Goal: Obtain resource: Obtain resource

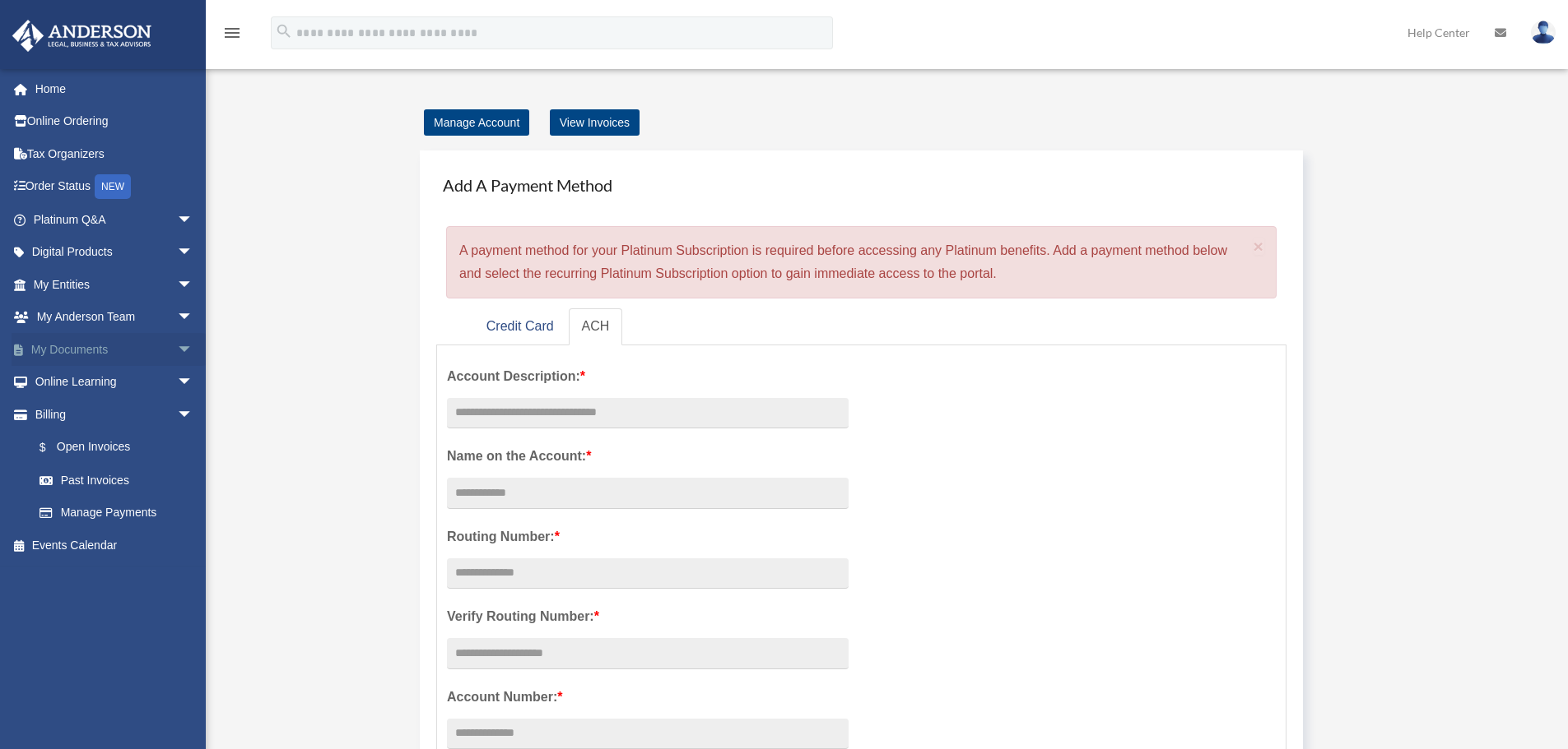
click at [75, 343] on link "My Documents arrow_drop_down" at bounding box center [115, 350] width 207 height 33
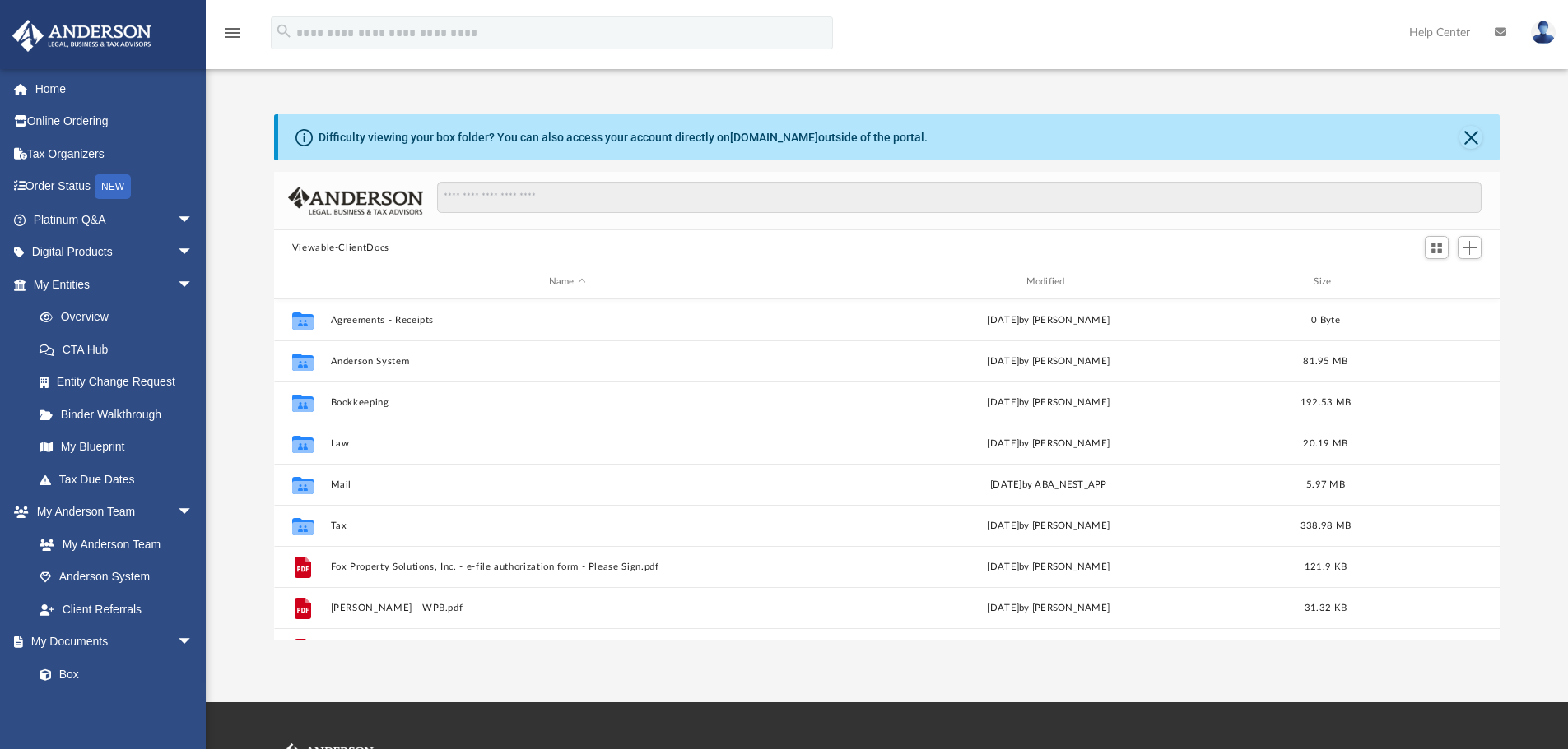
scroll to position [362, 1213]
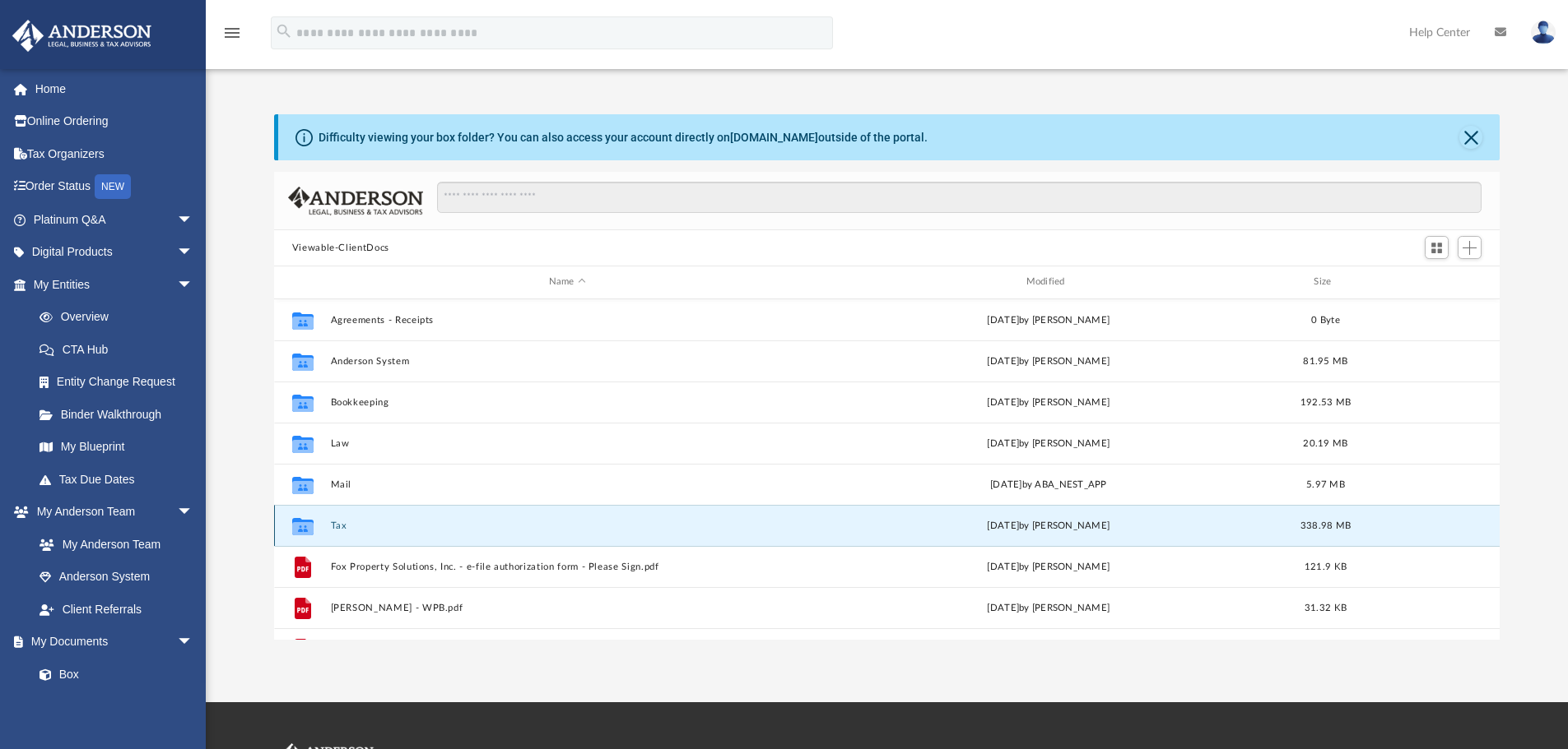
click at [400, 531] on button "Tax" at bounding box center [566, 526] width 474 height 11
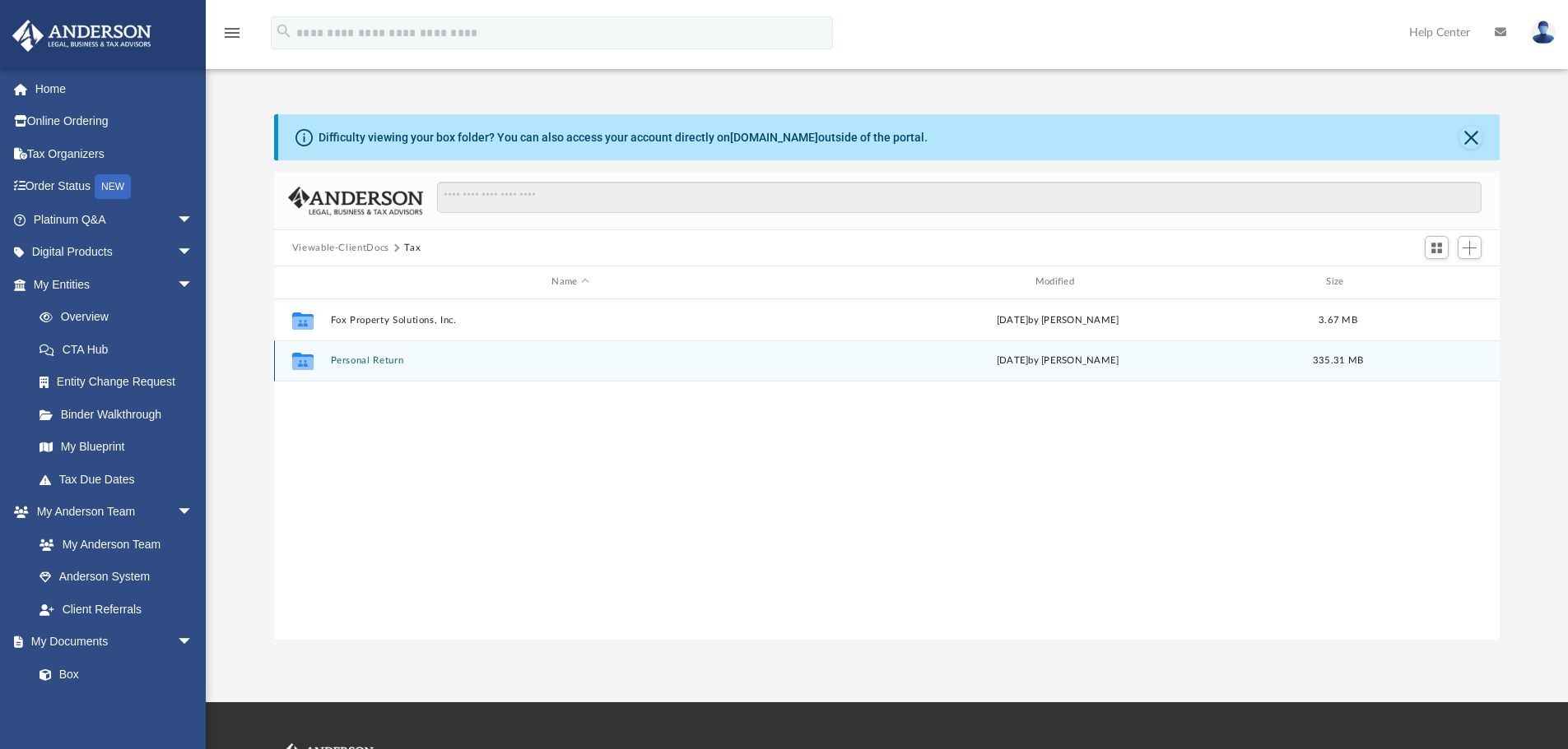
click at [370, 361] on button "Personal Return" at bounding box center [569, 361] width 479 height 11
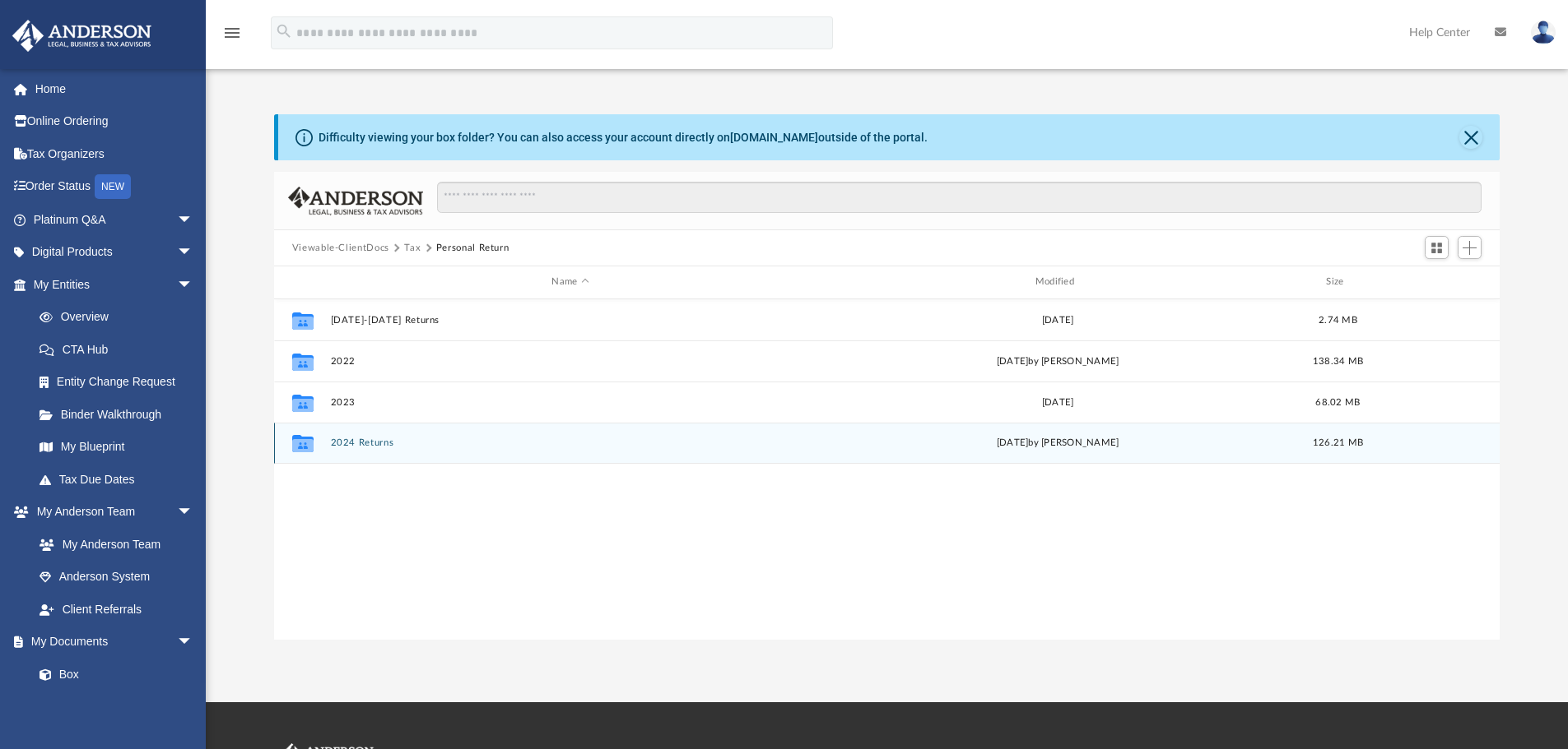
click at [370, 442] on button "2024 Returns" at bounding box center [569, 442] width 479 height 11
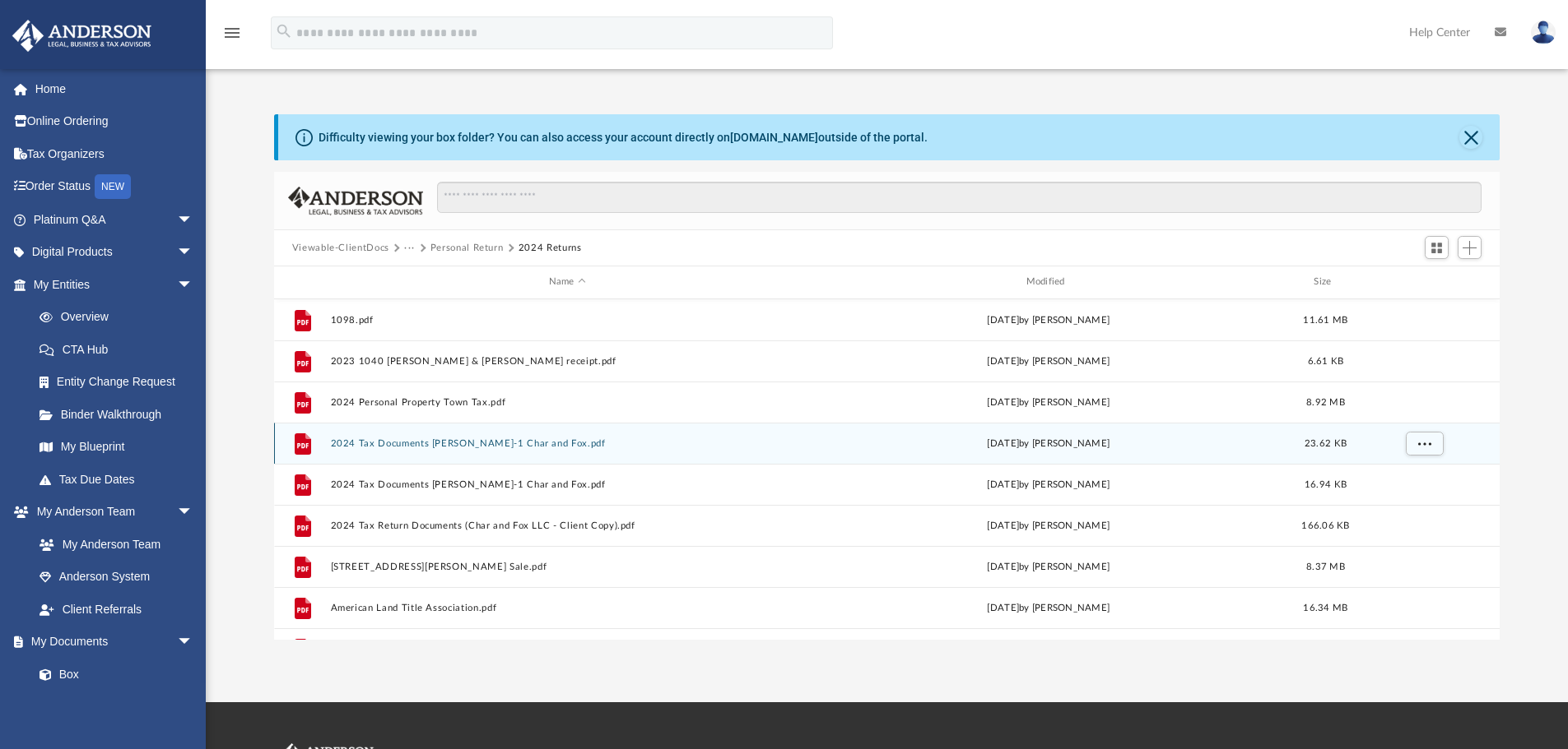
click at [370, 442] on button "2024 Tax Documents [PERSON_NAME]-1 Char and Fox.pdf" at bounding box center [566, 443] width 474 height 11
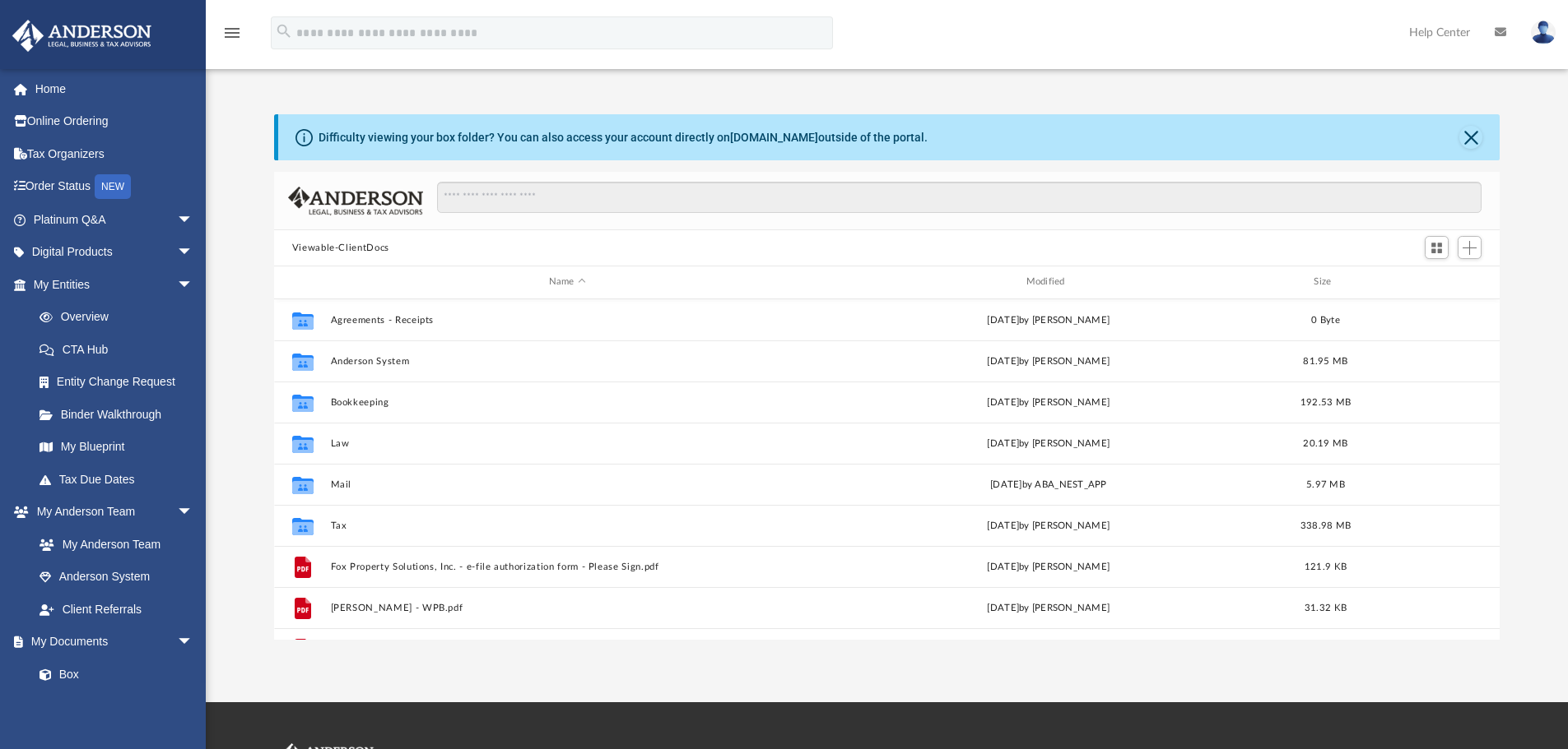
scroll to position [362, 1213]
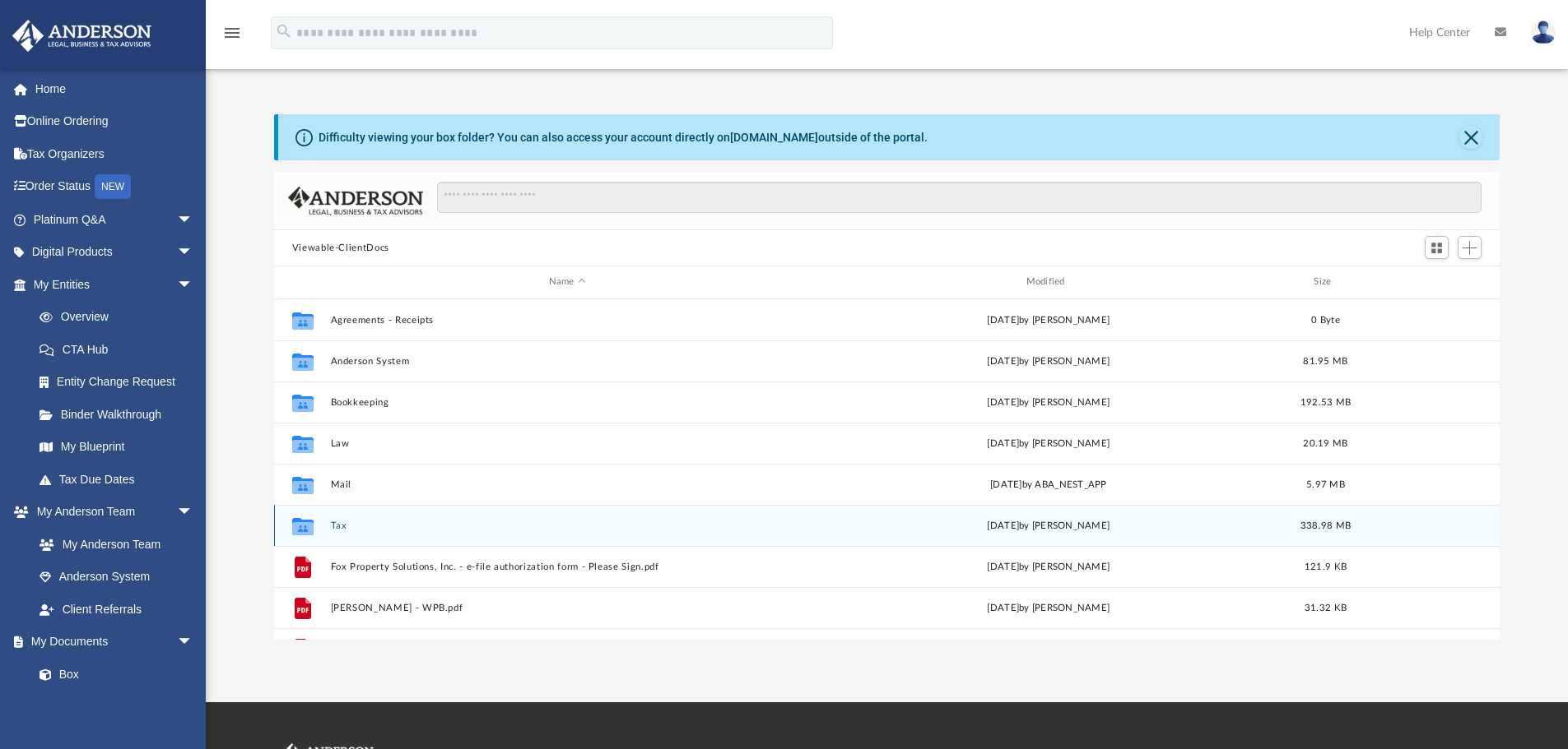
click at [334, 526] on button "Tax" at bounding box center [566, 526] width 474 height 11
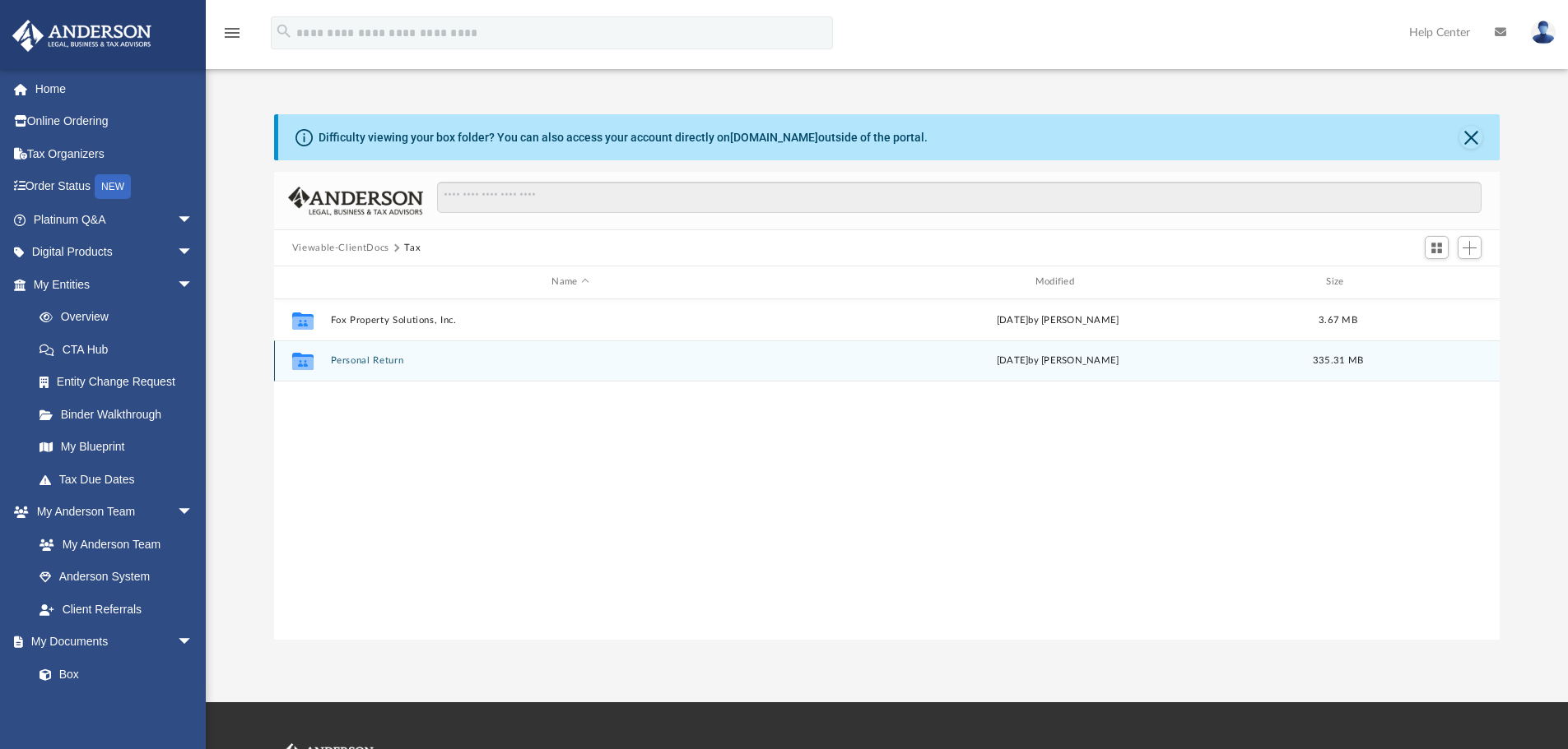
click at [363, 359] on button "Personal Return" at bounding box center [569, 361] width 479 height 11
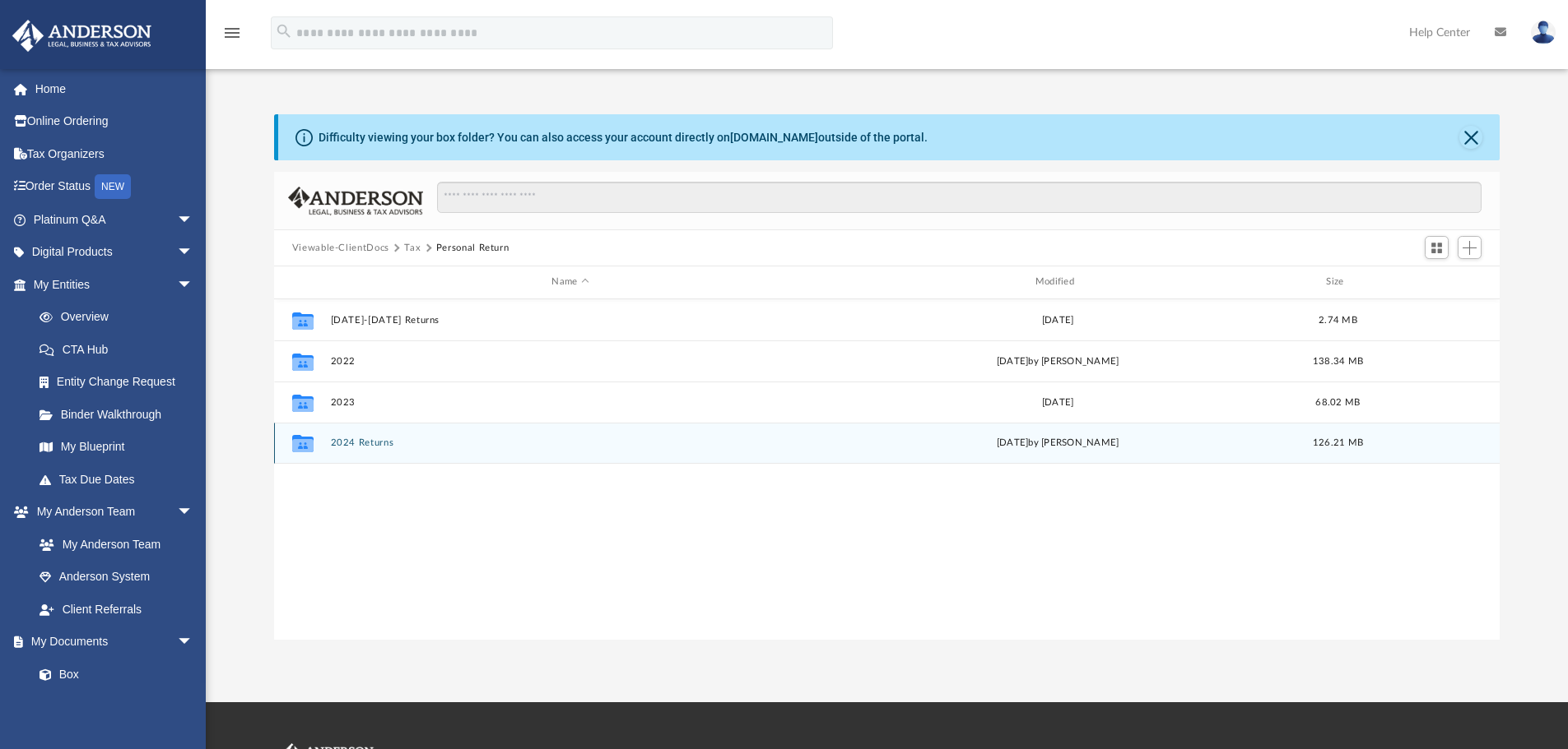
click at [359, 445] on button "2024 Returns" at bounding box center [569, 442] width 479 height 11
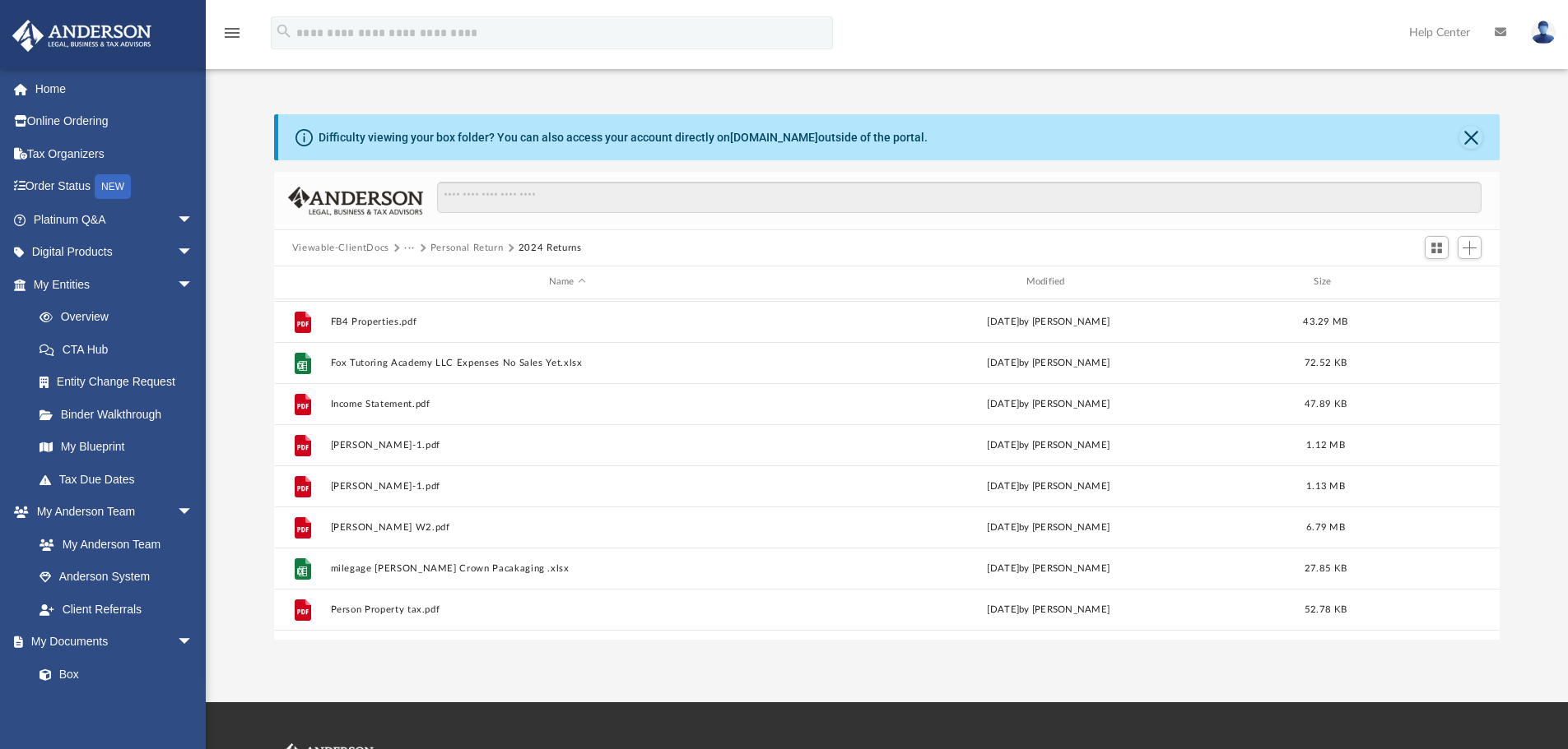
scroll to position [493, 0]
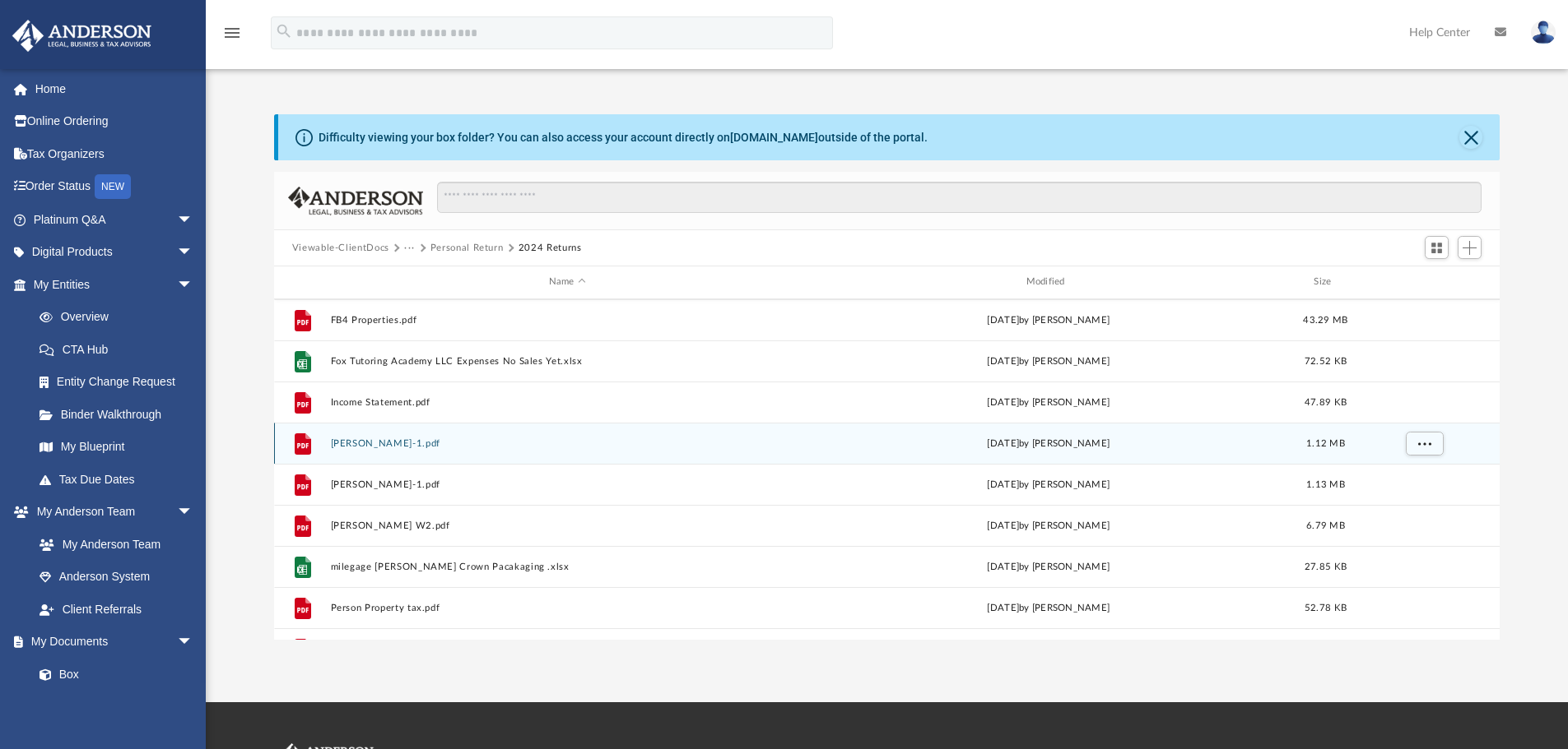
click at [365, 442] on button "melissa K-1.pdf" at bounding box center [566, 443] width 474 height 11
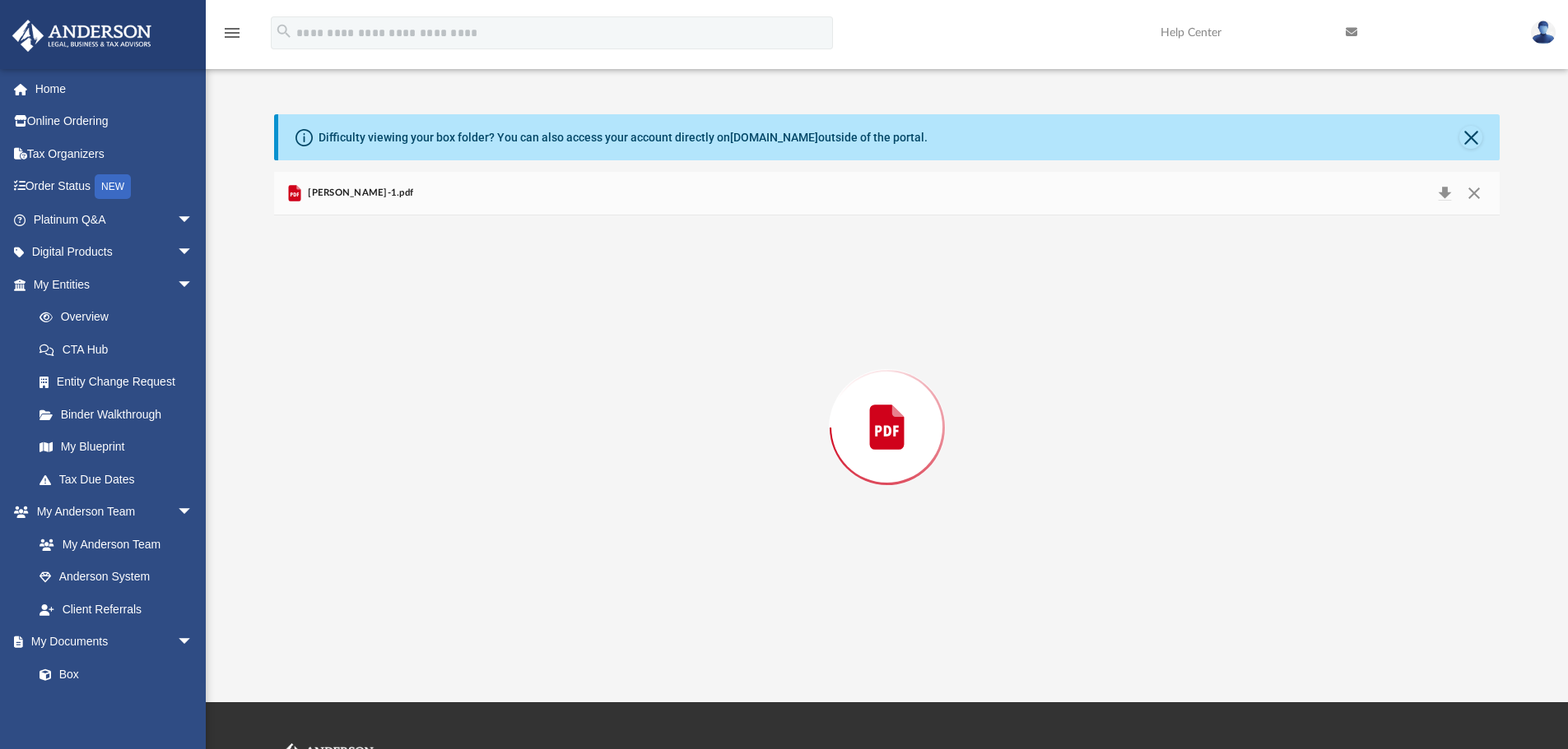
click at [365, 442] on div "Preview" at bounding box center [887, 427] width 1226 height 424
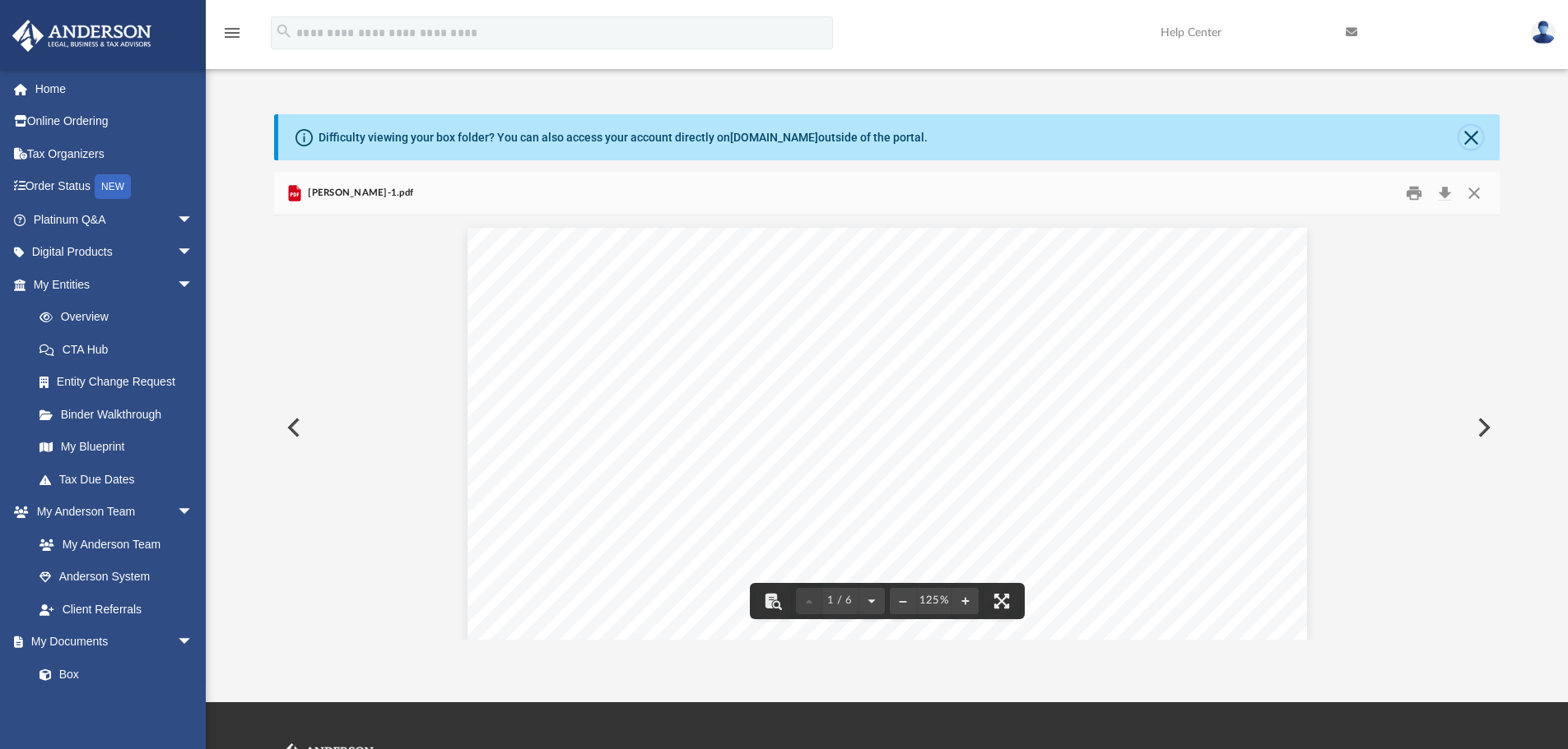
click at [1473, 131] on button "Close" at bounding box center [1471, 138] width 23 height 23
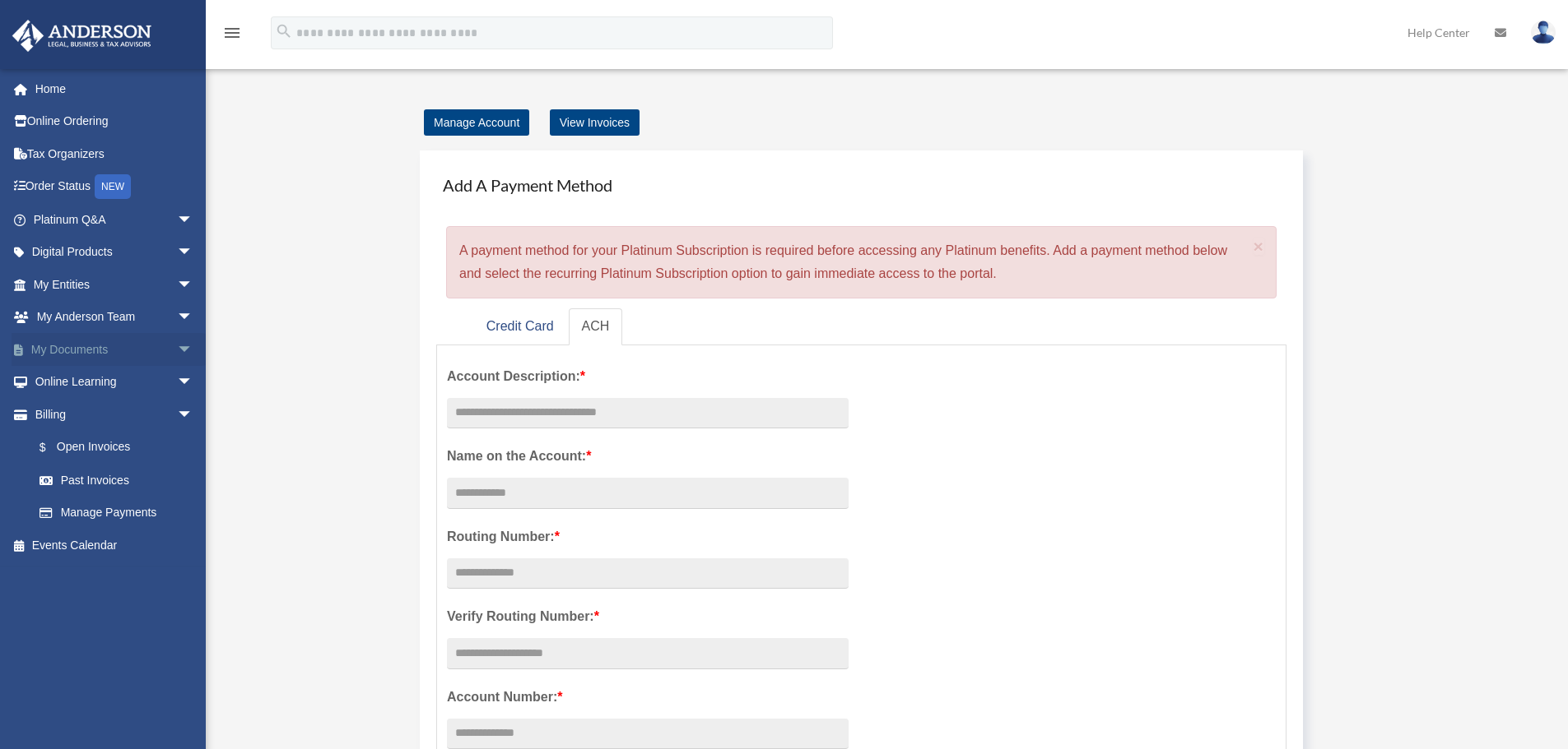
click at [73, 346] on link "My Documents arrow_drop_down" at bounding box center [115, 350] width 207 height 33
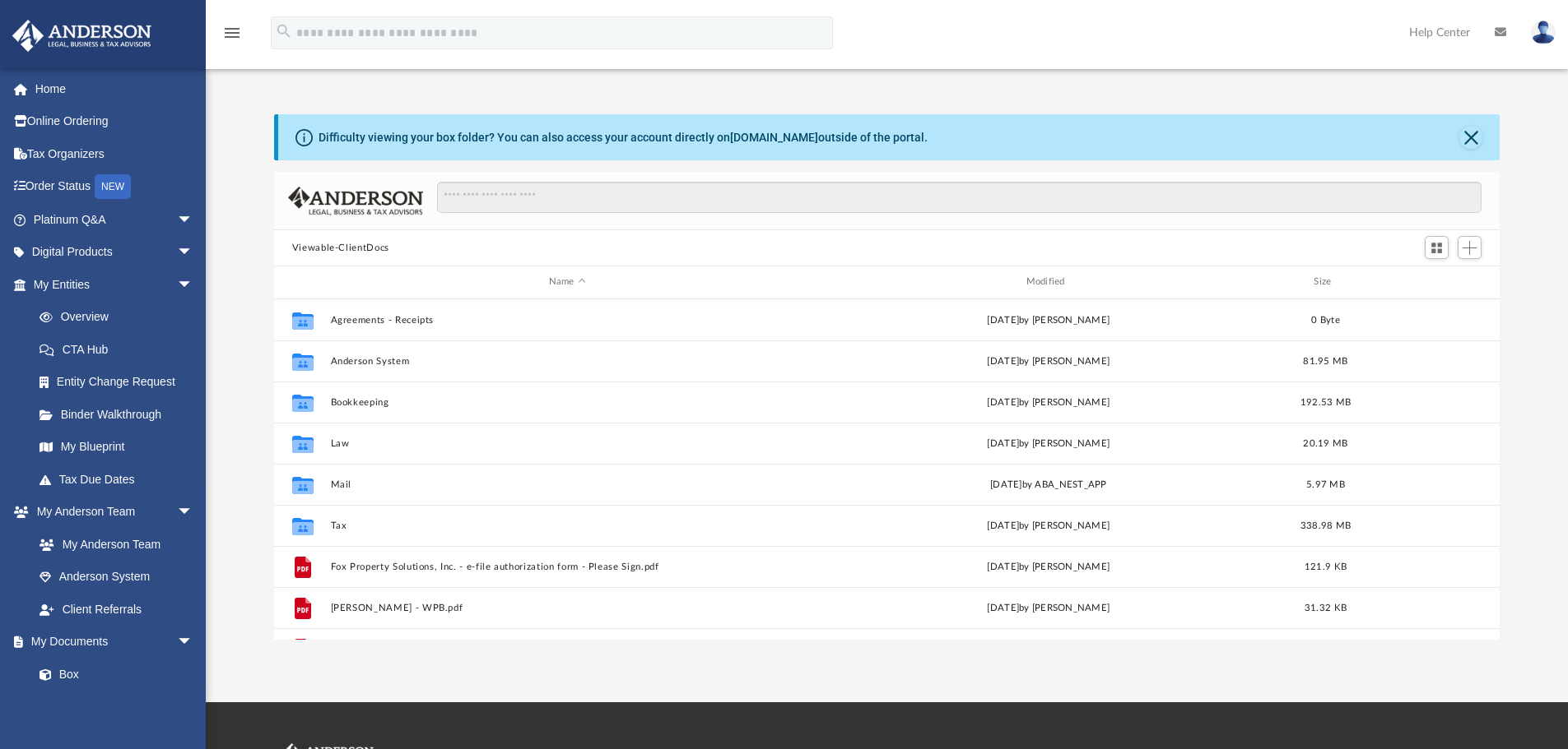
scroll to position [362, 1213]
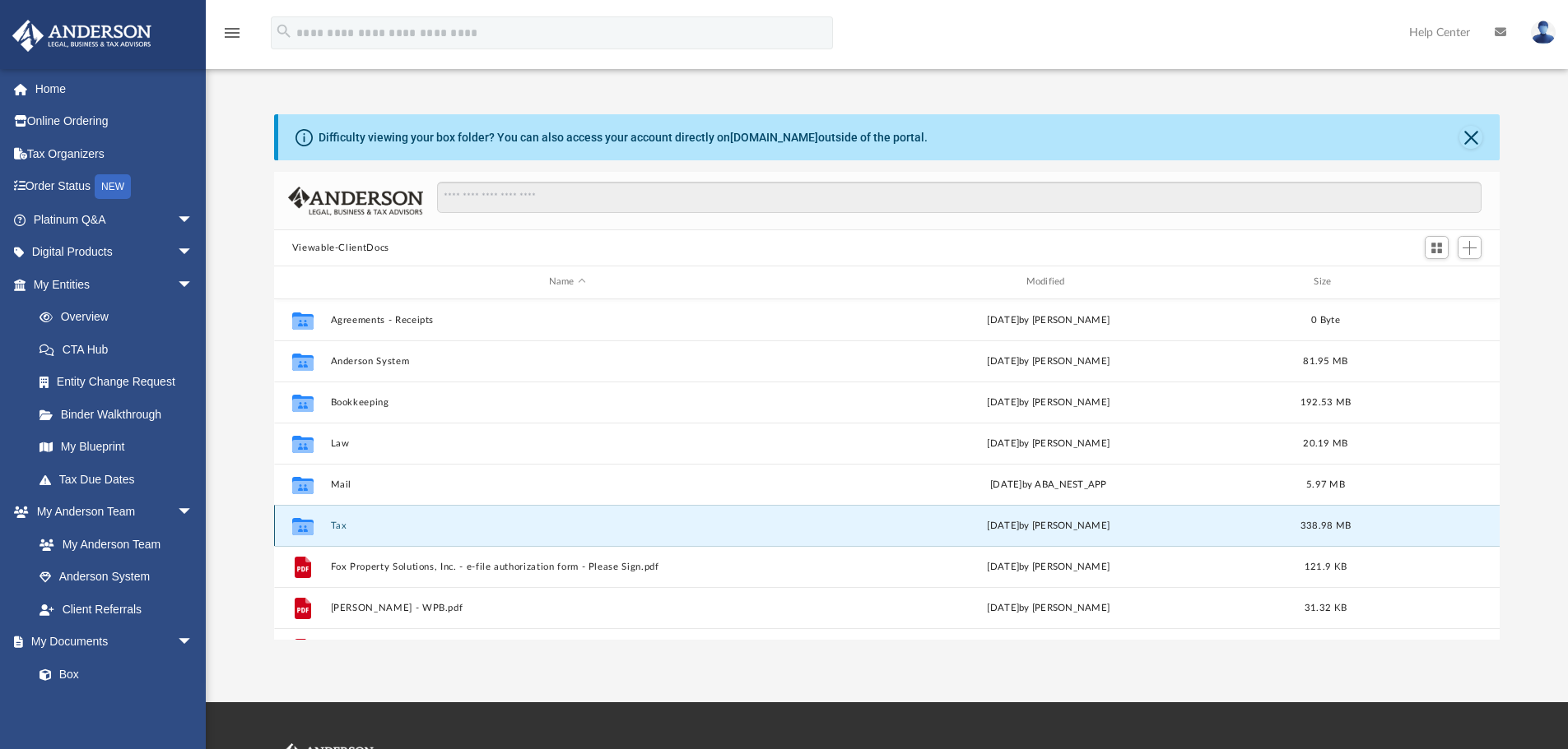
click at [334, 526] on button "Tax" at bounding box center [566, 526] width 474 height 11
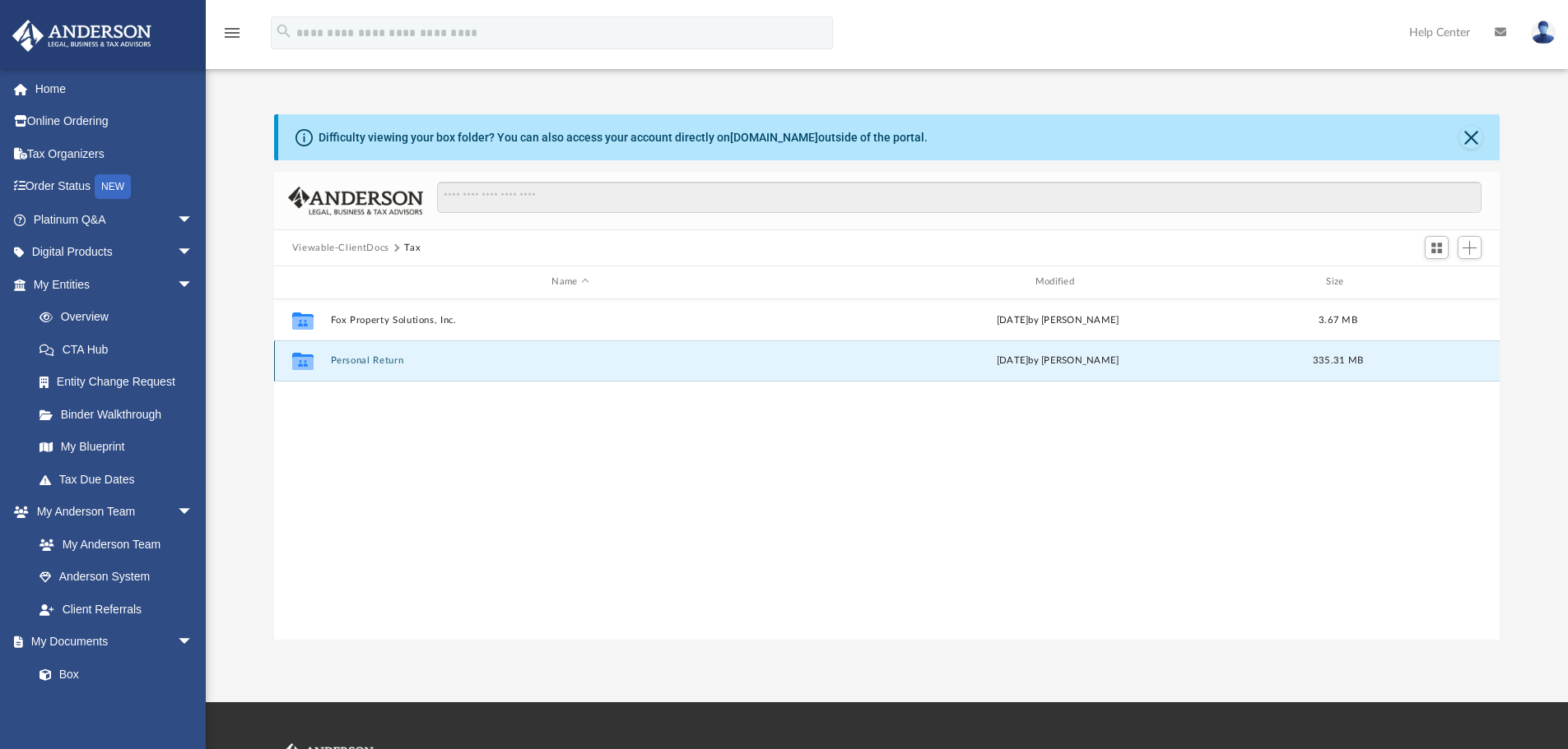
click at [358, 356] on button "Personal Return" at bounding box center [569, 361] width 479 height 11
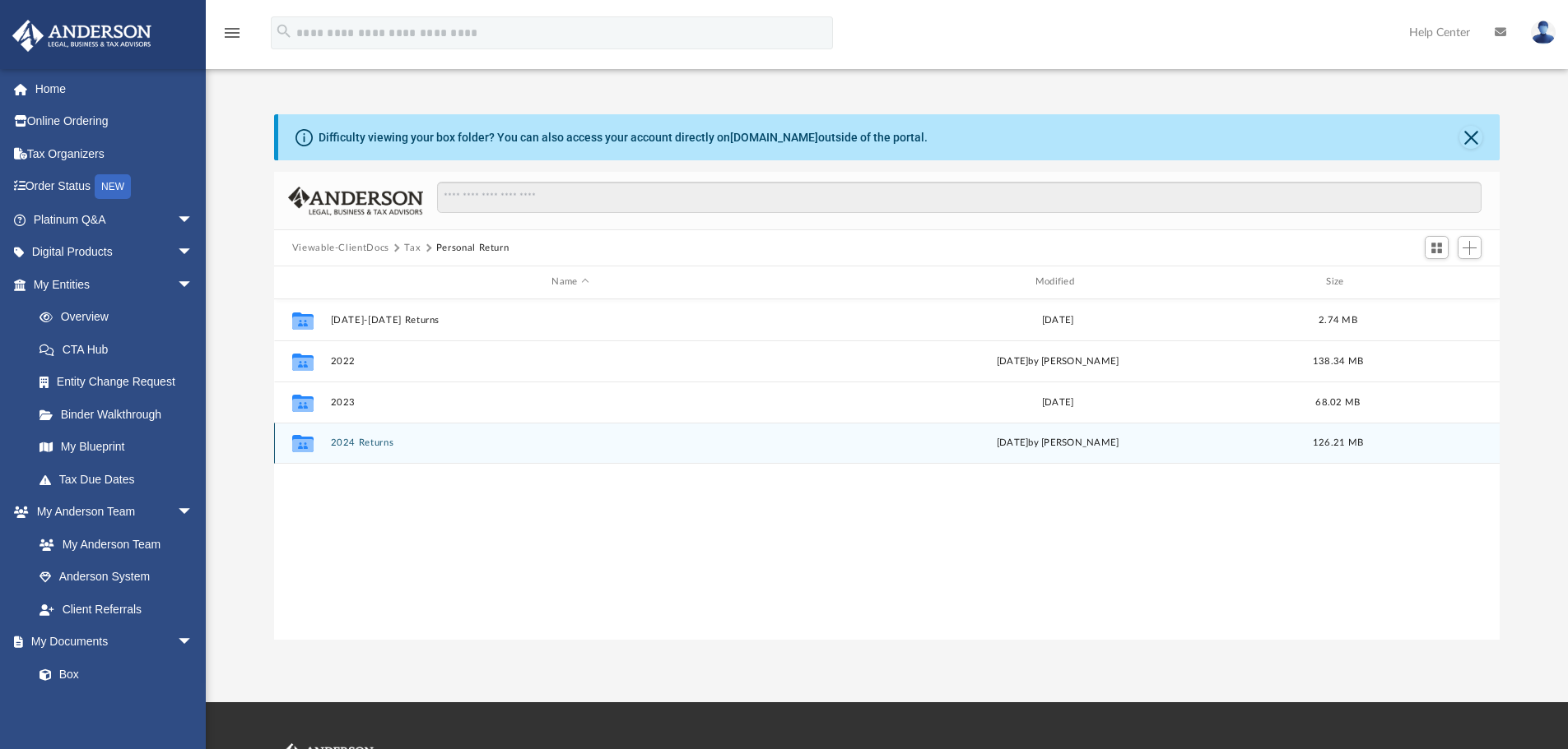
click at [355, 443] on button "2024 Returns" at bounding box center [569, 442] width 479 height 11
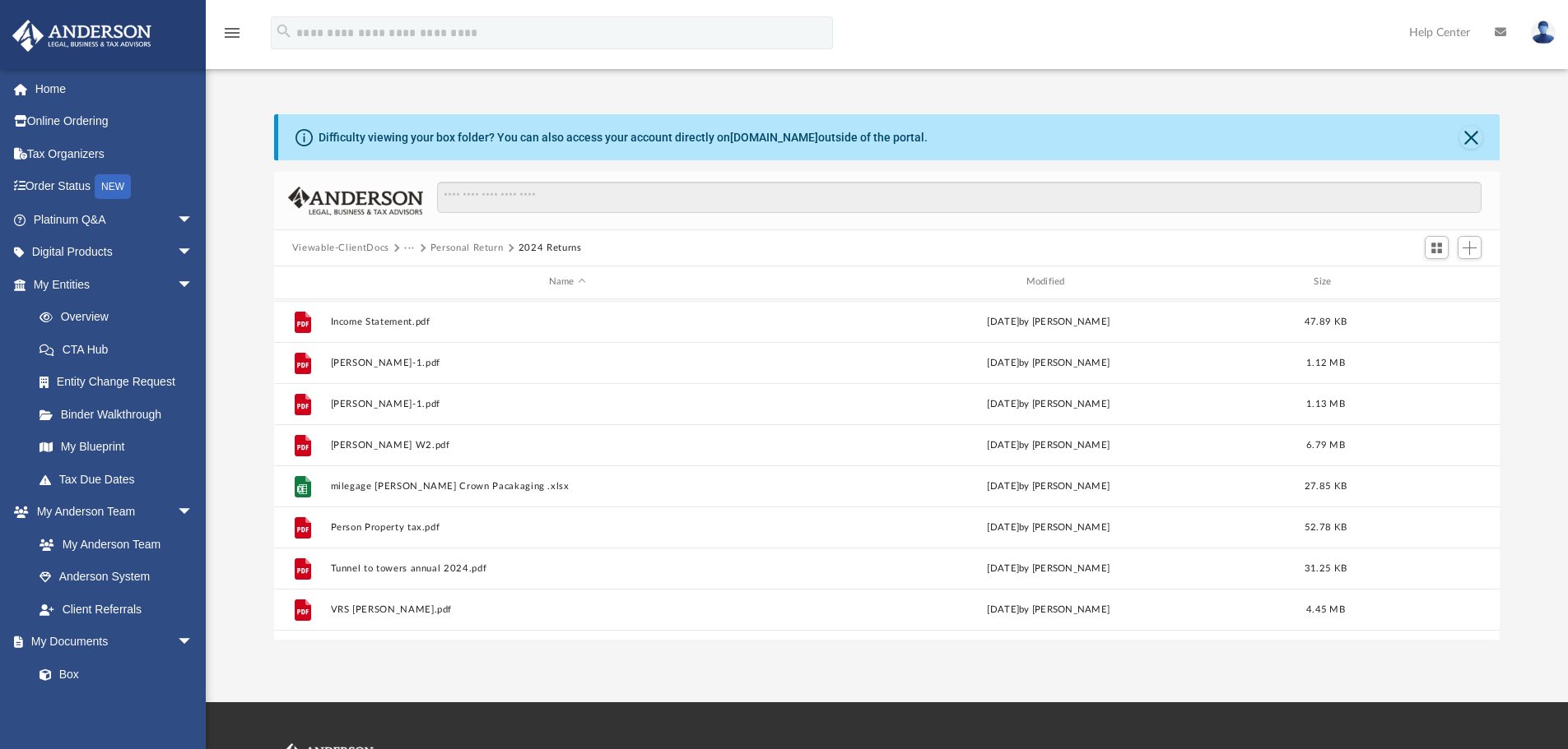
scroll to position [576, 0]
click at [1238, 80] on div "Difficulty viewing your box folder? You can also access your account directly o…" at bounding box center [887, 359] width 1362 height 560
